Goal: Navigation & Orientation: Find specific page/section

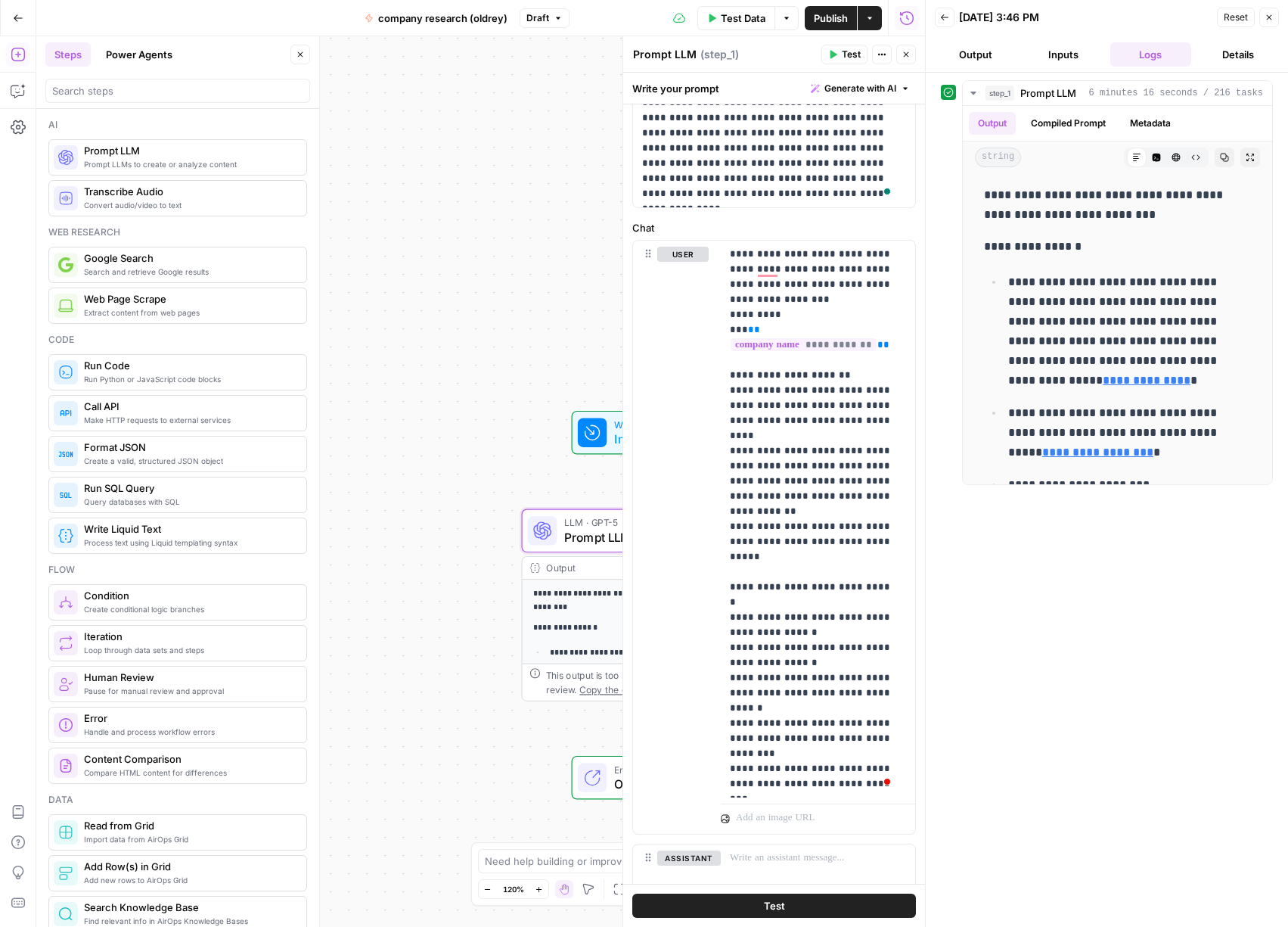
click at [1273, 15] on icon "button" at bounding box center [1268, 17] width 9 height 9
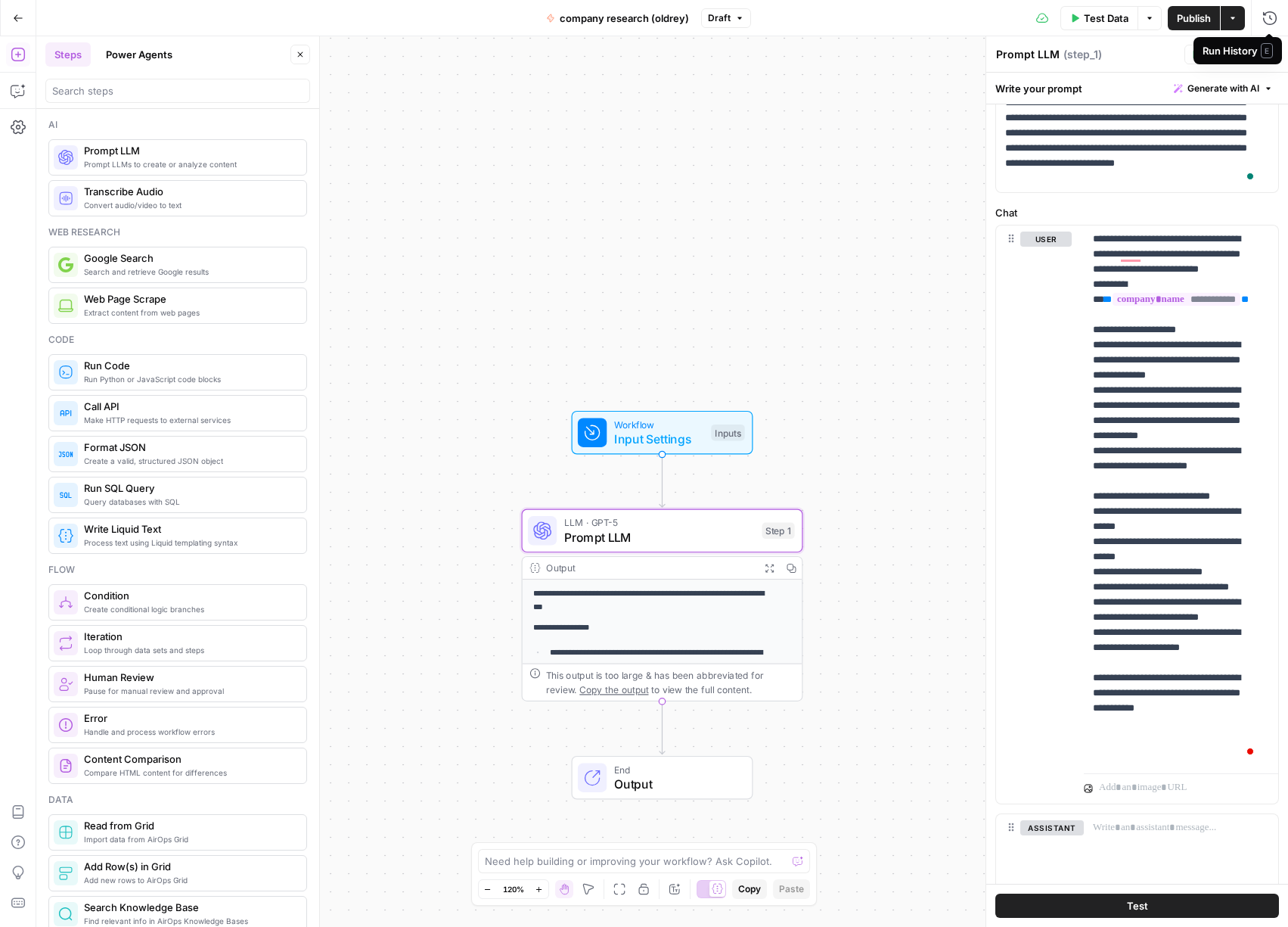
click at [820, 237] on div "**********" at bounding box center [662, 482] width 1252 height 891
click at [8, 19] on button "Go Back" at bounding box center [19, 19] width 27 height 27
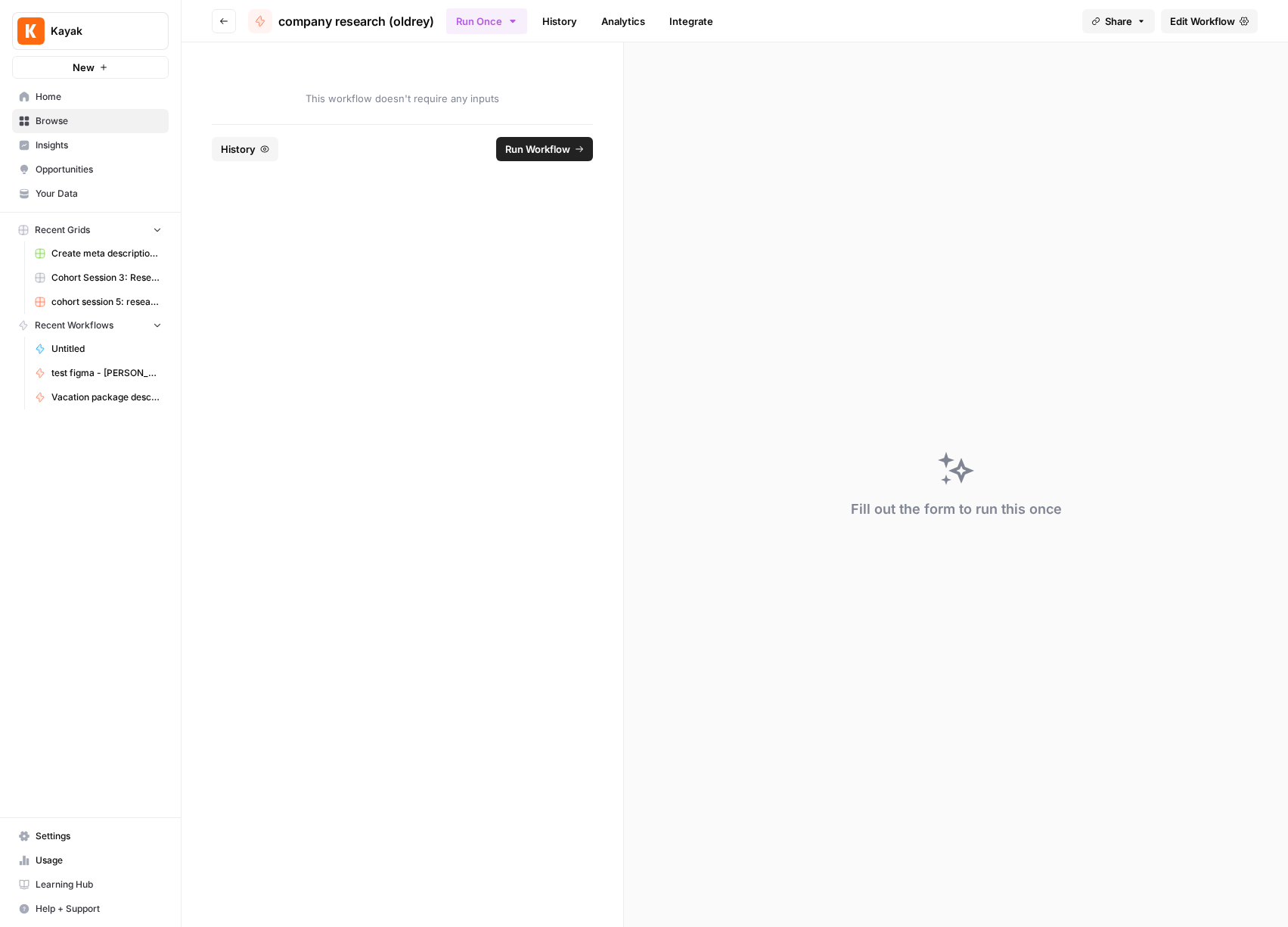
click at [74, 102] on span "Home" at bounding box center [98, 97] width 126 height 14
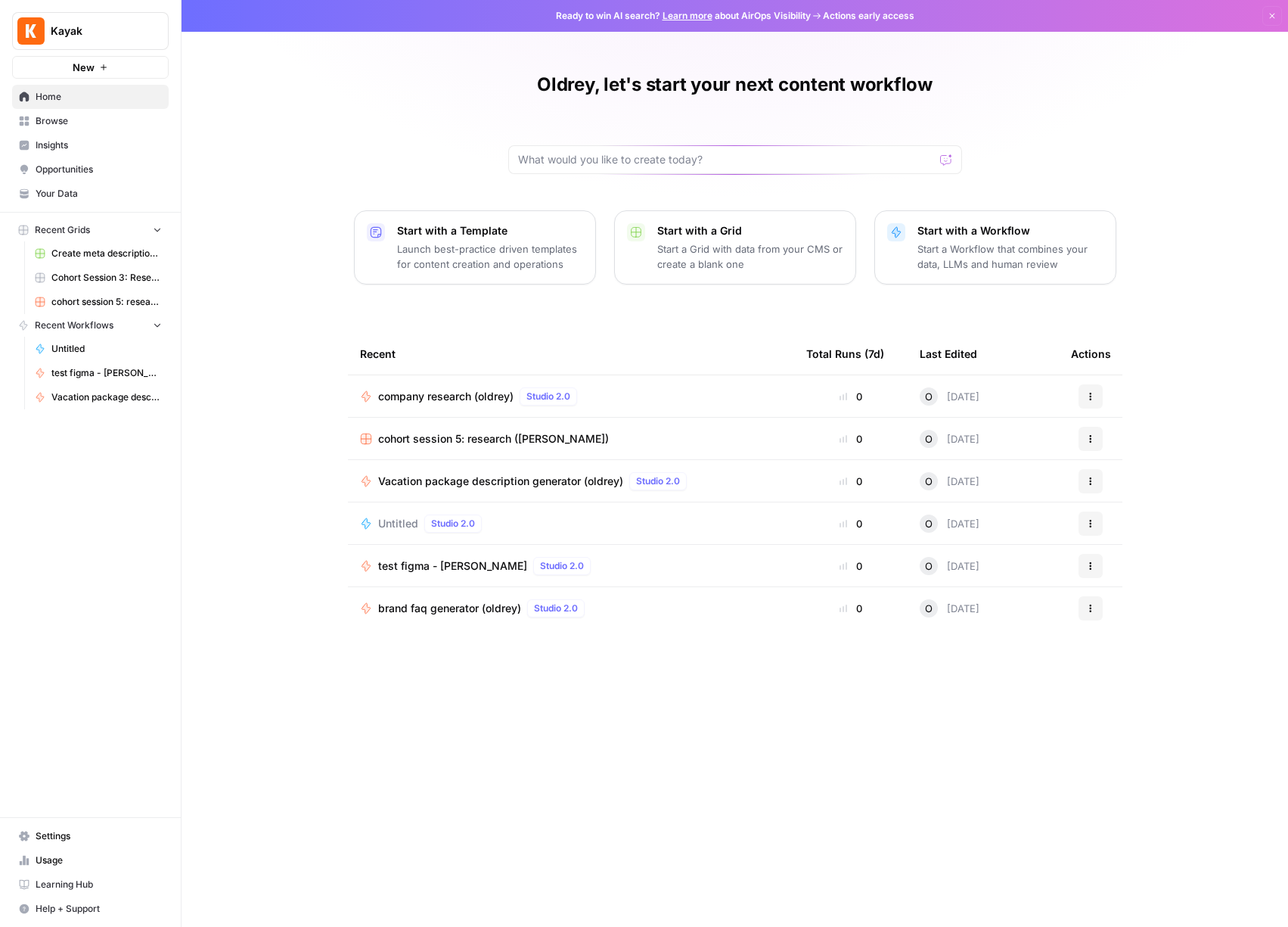
click at [93, 121] on span "Browse" at bounding box center [98, 121] width 126 height 14
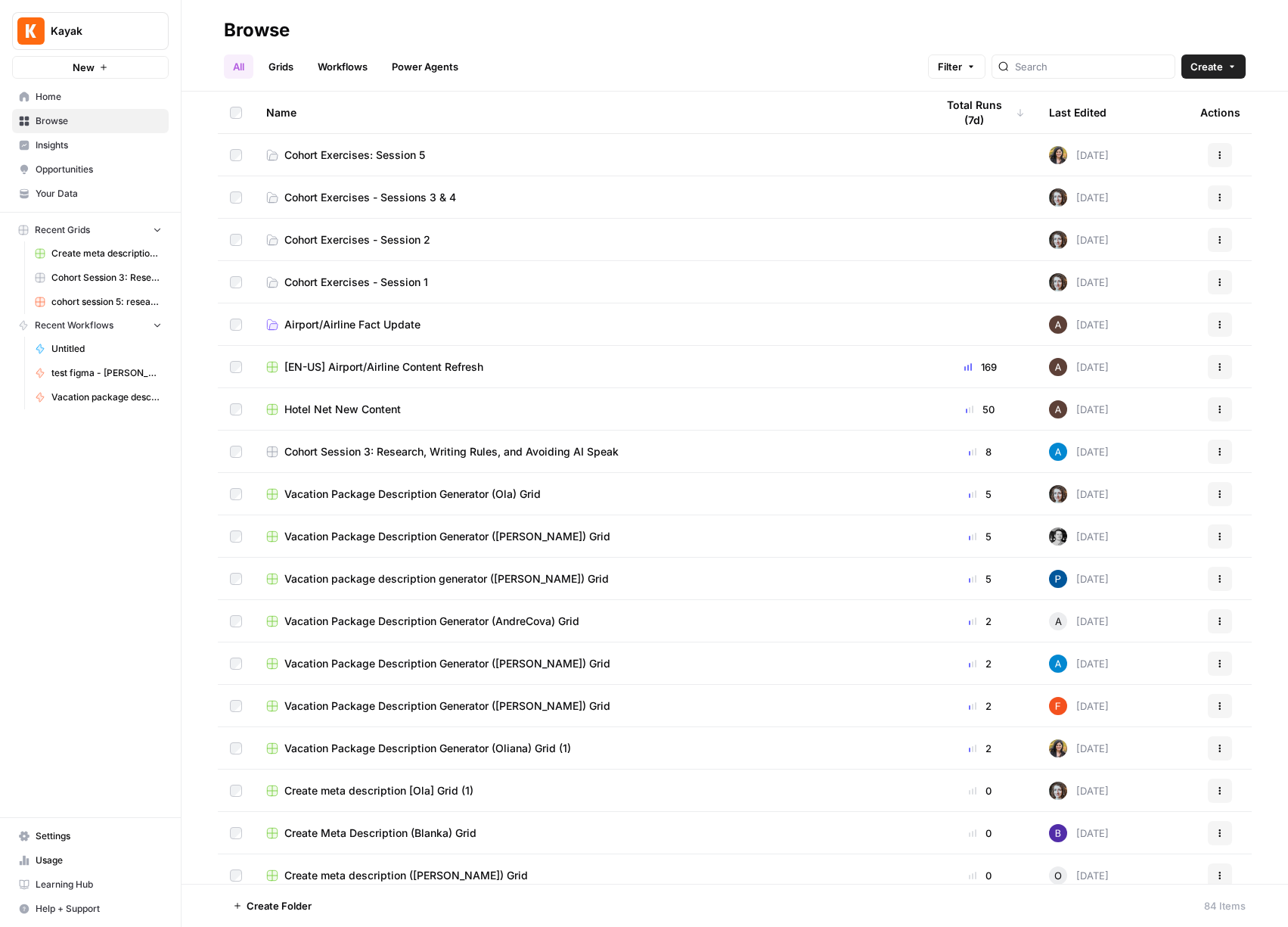
click at [570, 155] on link "Cohort Exercises: Session 5" at bounding box center [589, 154] width 645 height 15
